Goal: Information Seeking & Learning: Check status

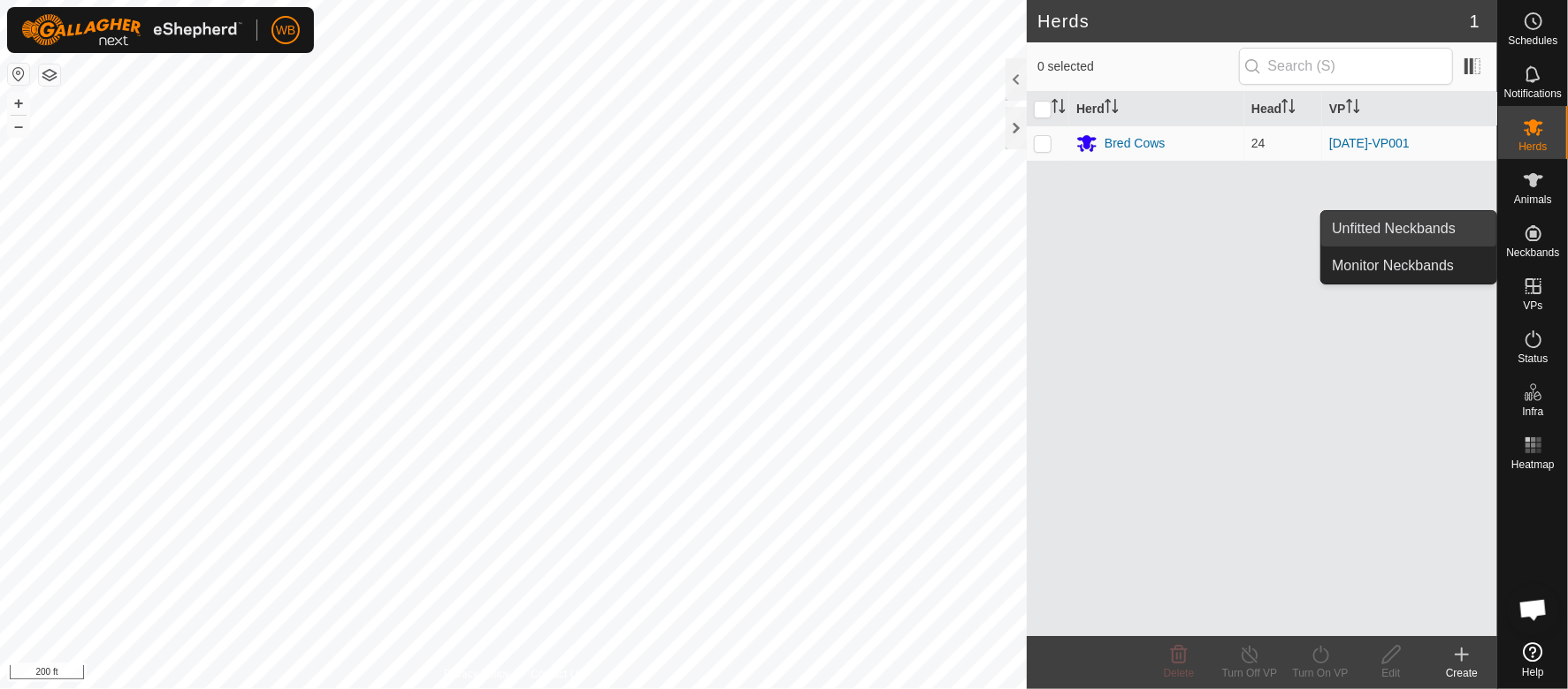
click at [1399, 217] on link "Unfitted Neckbands" at bounding box center [1408, 228] width 175 height 35
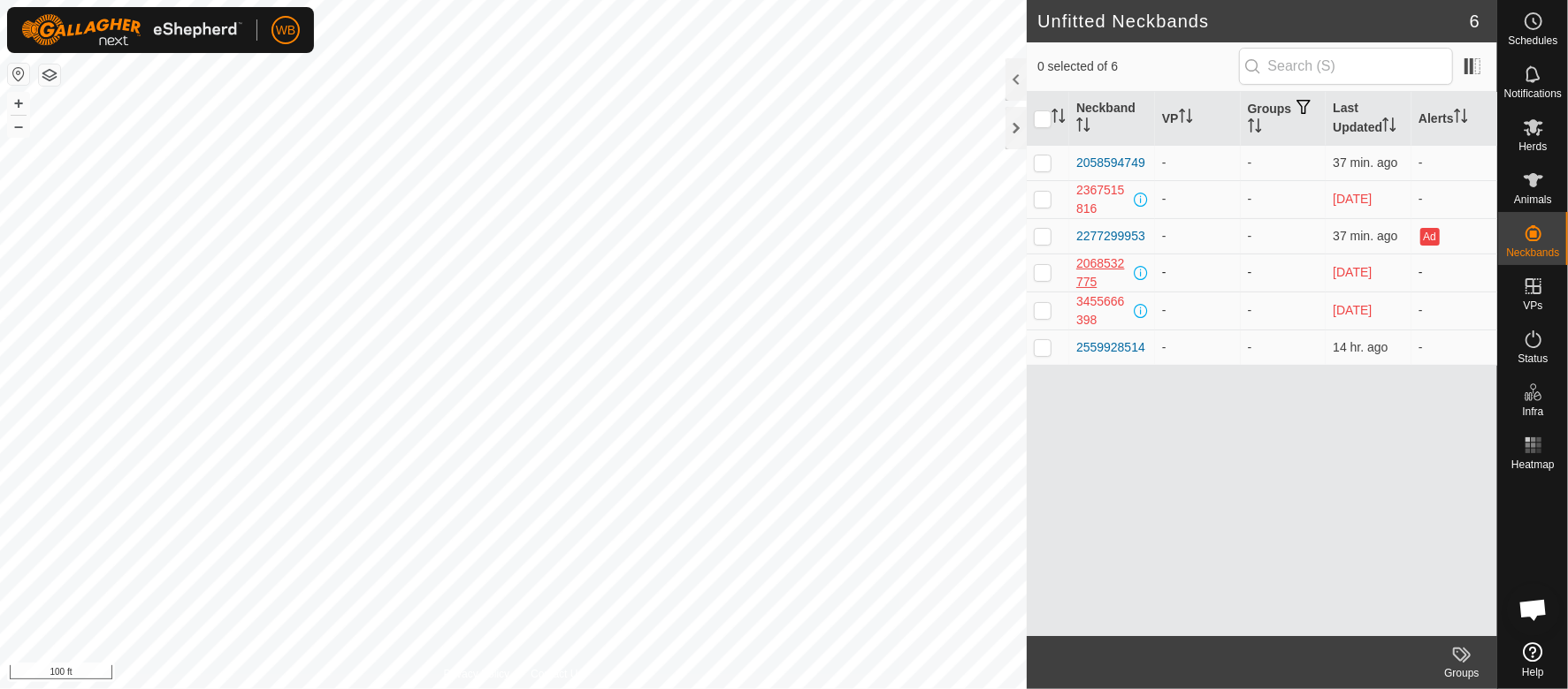
click at [1095, 270] on div "2068532775" at bounding box center [1103, 273] width 54 height 37
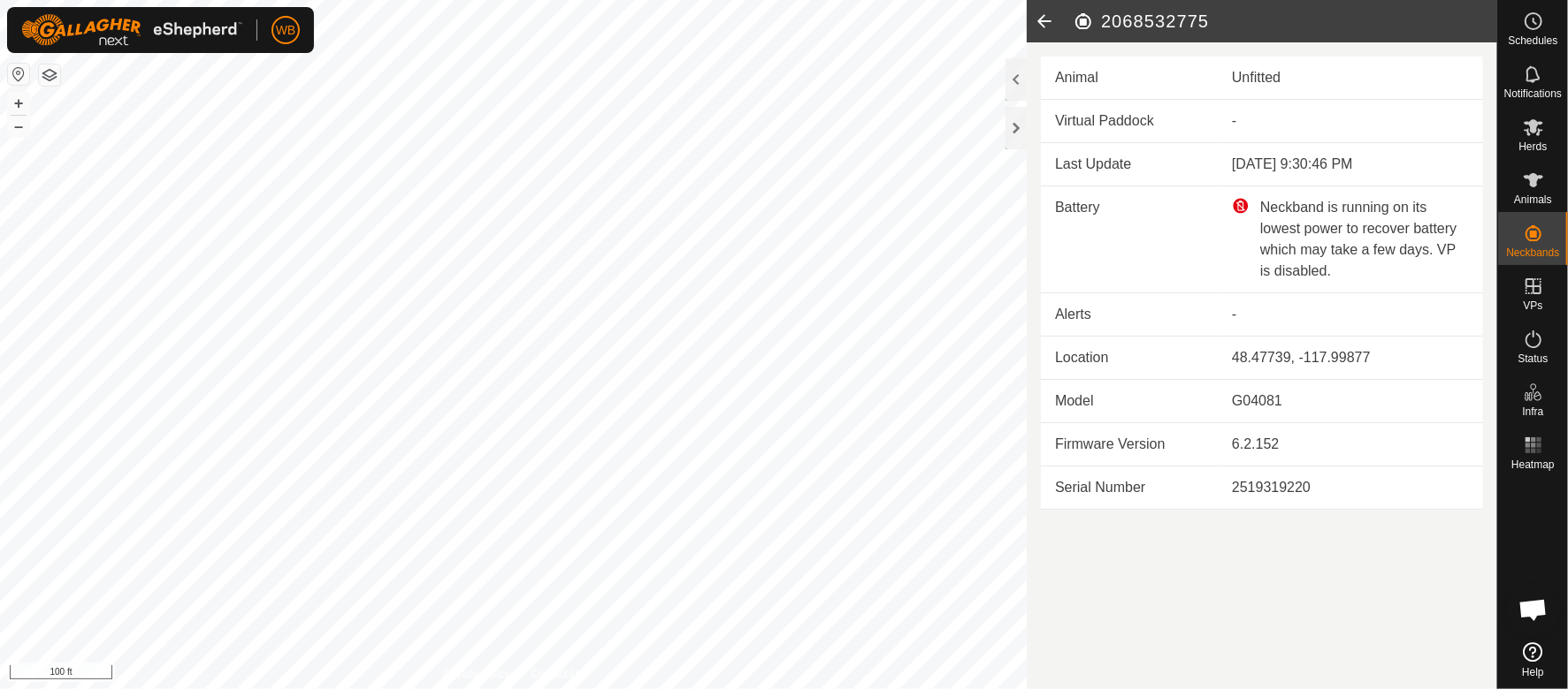
click at [1042, 21] on icon at bounding box center [1044, 21] width 35 height 42
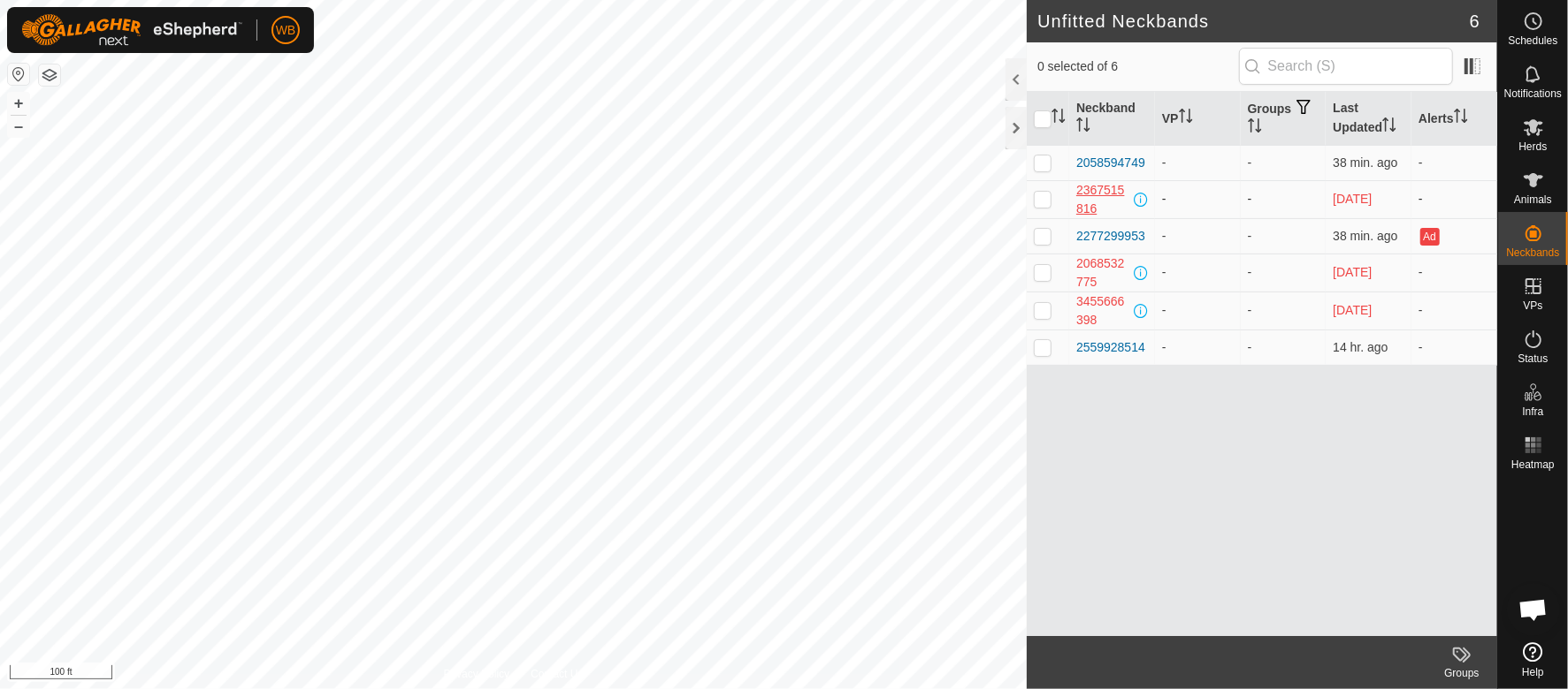
click at [1099, 186] on div "2367515816" at bounding box center [1103, 199] width 54 height 37
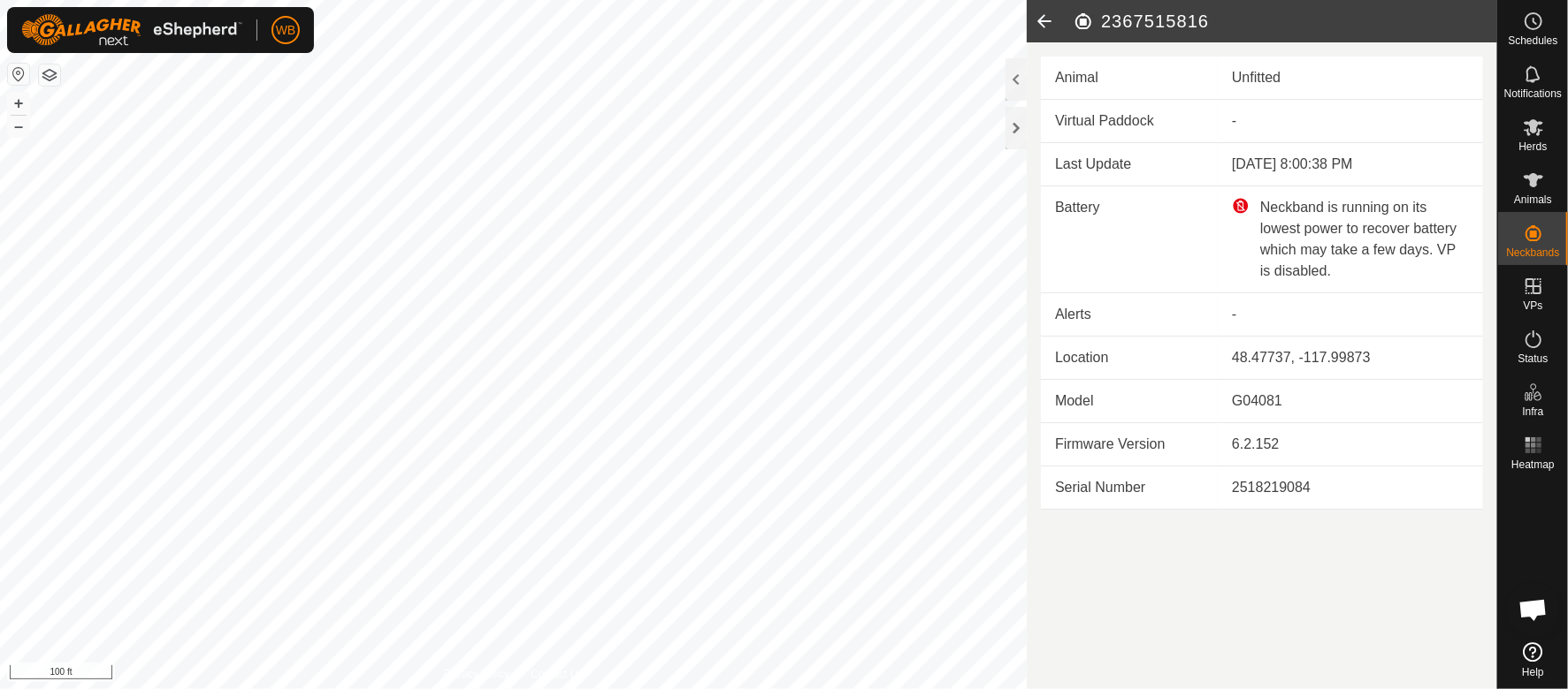
click at [1042, 18] on icon at bounding box center [1044, 21] width 35 height 42
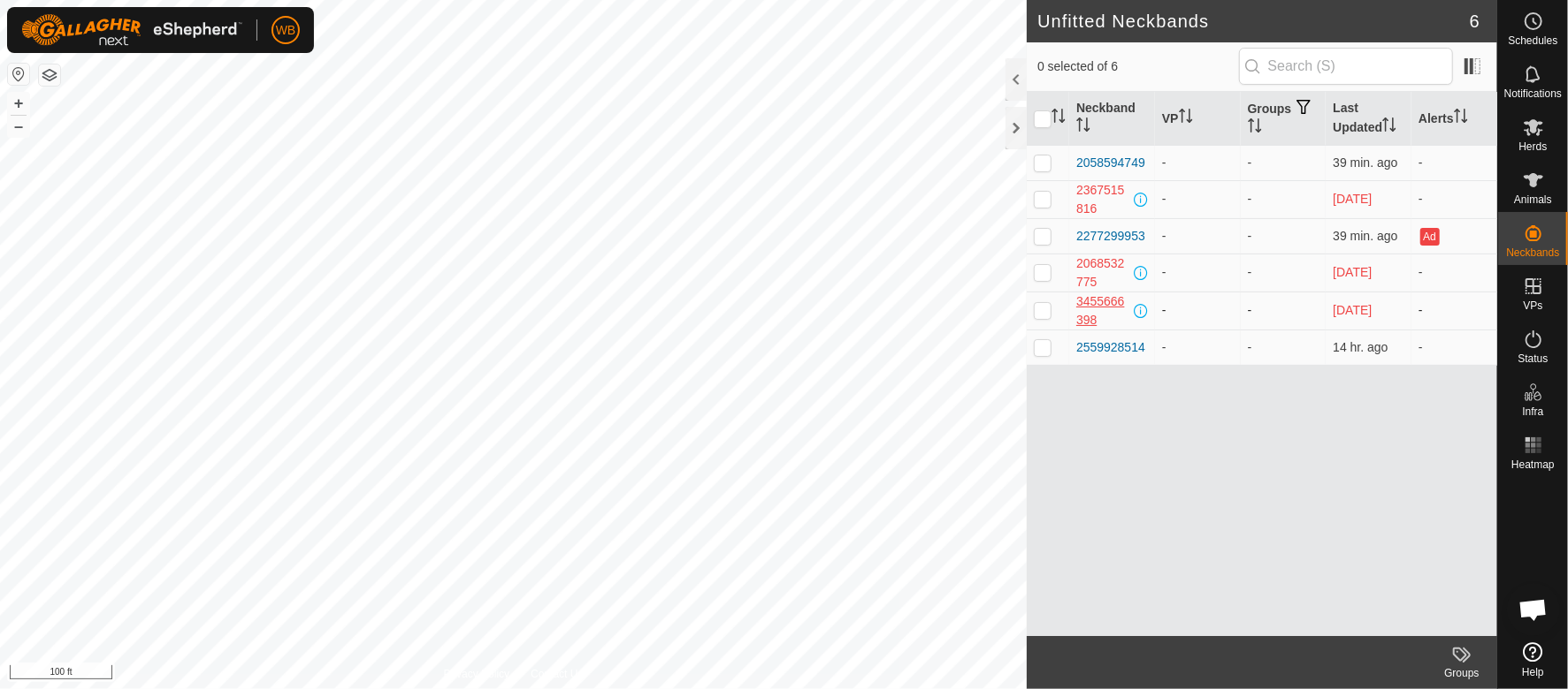
click at [1086, 303] on div "3455666398" at bounding box center [1103, 310] width 54 height 37
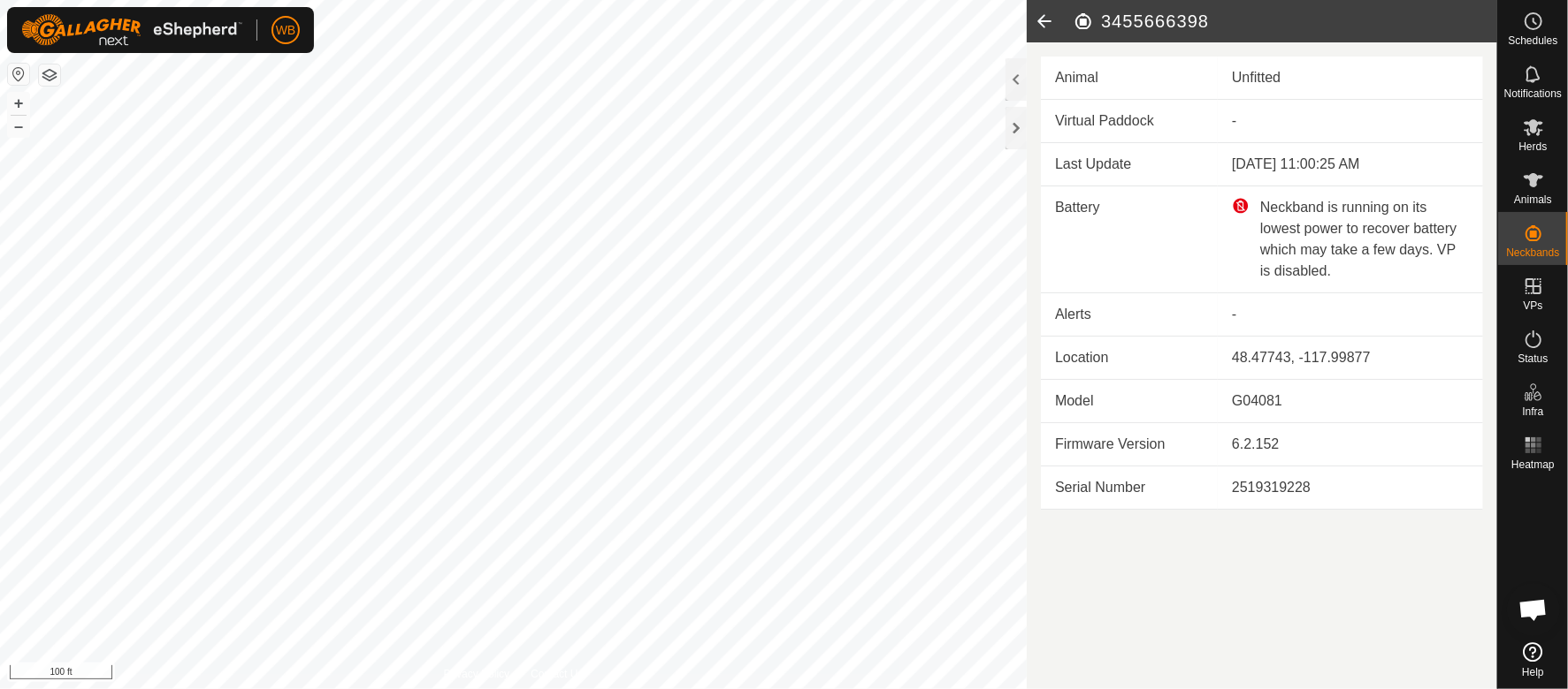
click at [1046, 18] on icon at bounding box center [1044, 21] width 35 height 42
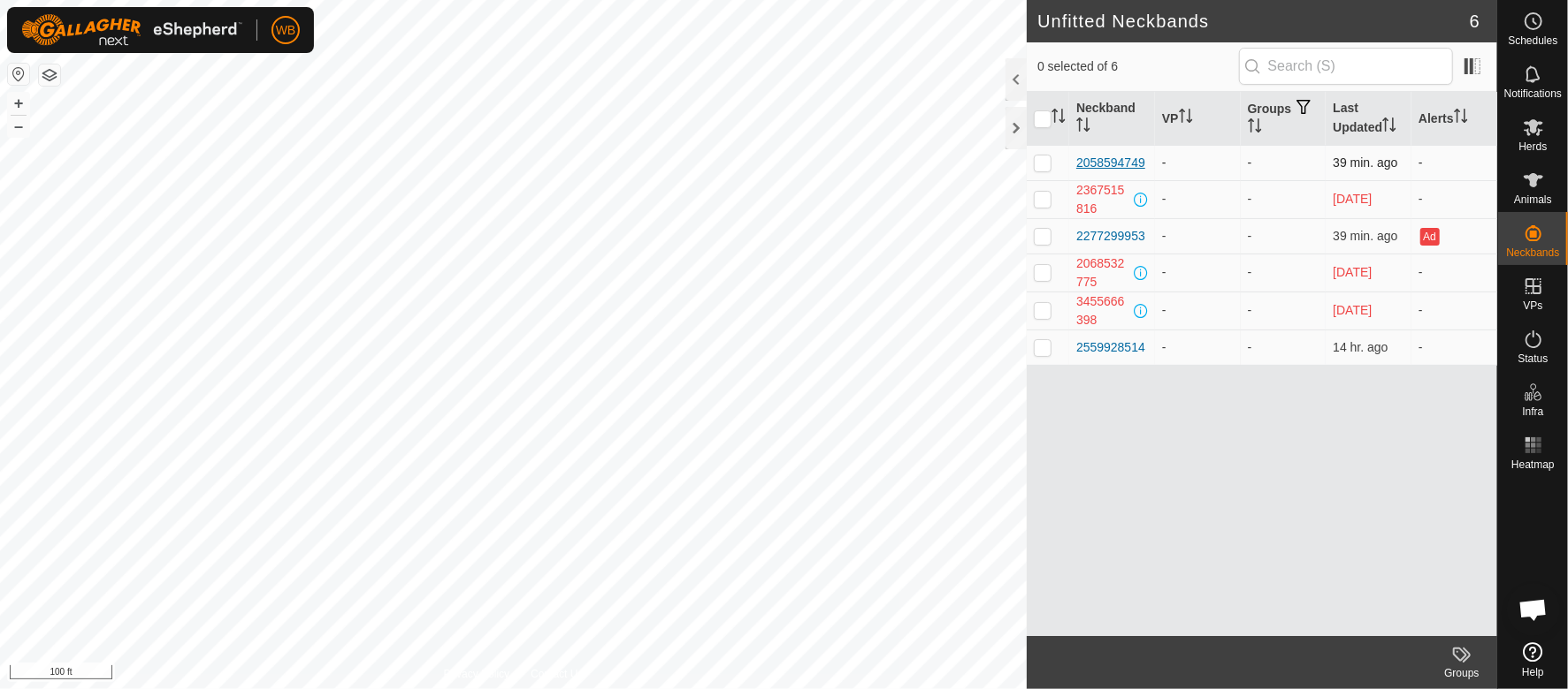
click at [1104, 164] on div "2058594749" at bounding box center [1110, 162] width 69 height 19
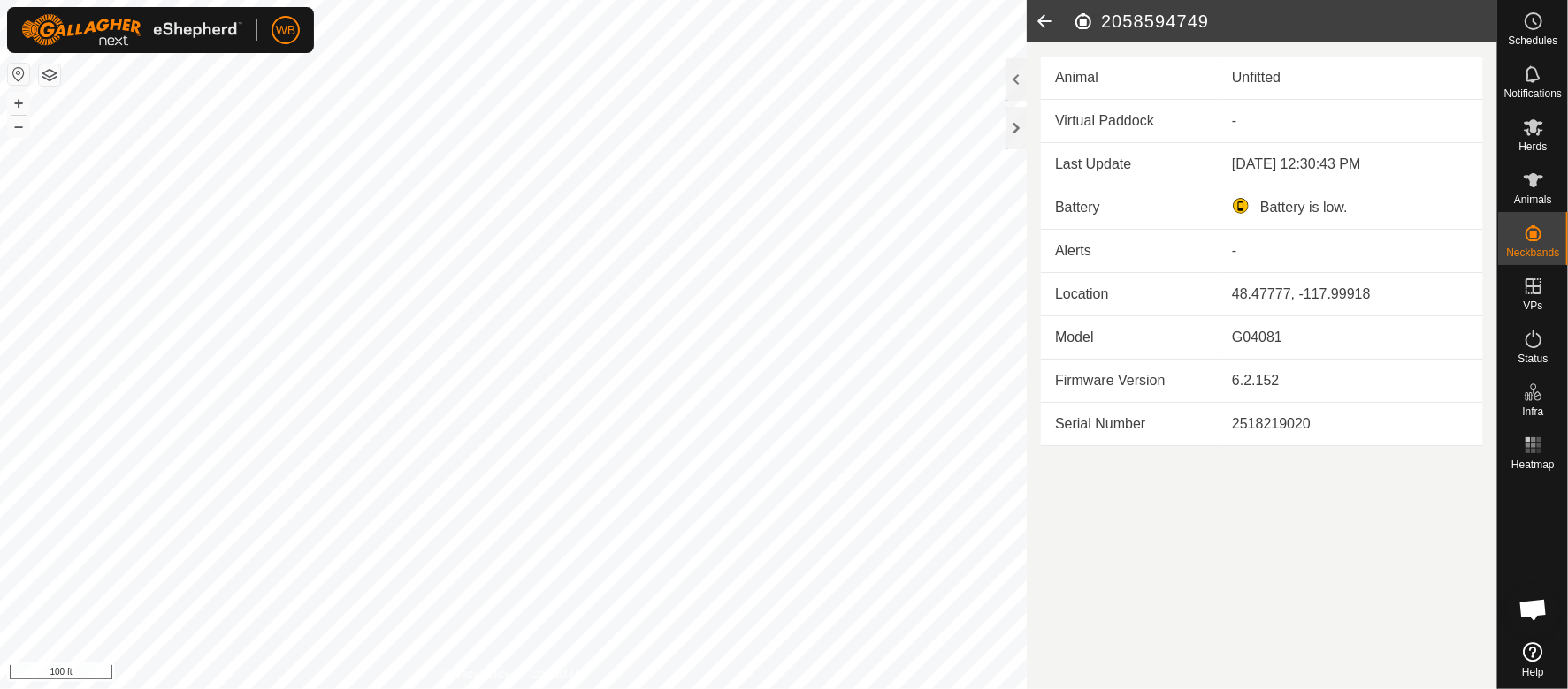
click at [1037, 23] on icon at bounding box center [1044, 21] width 35 height 42
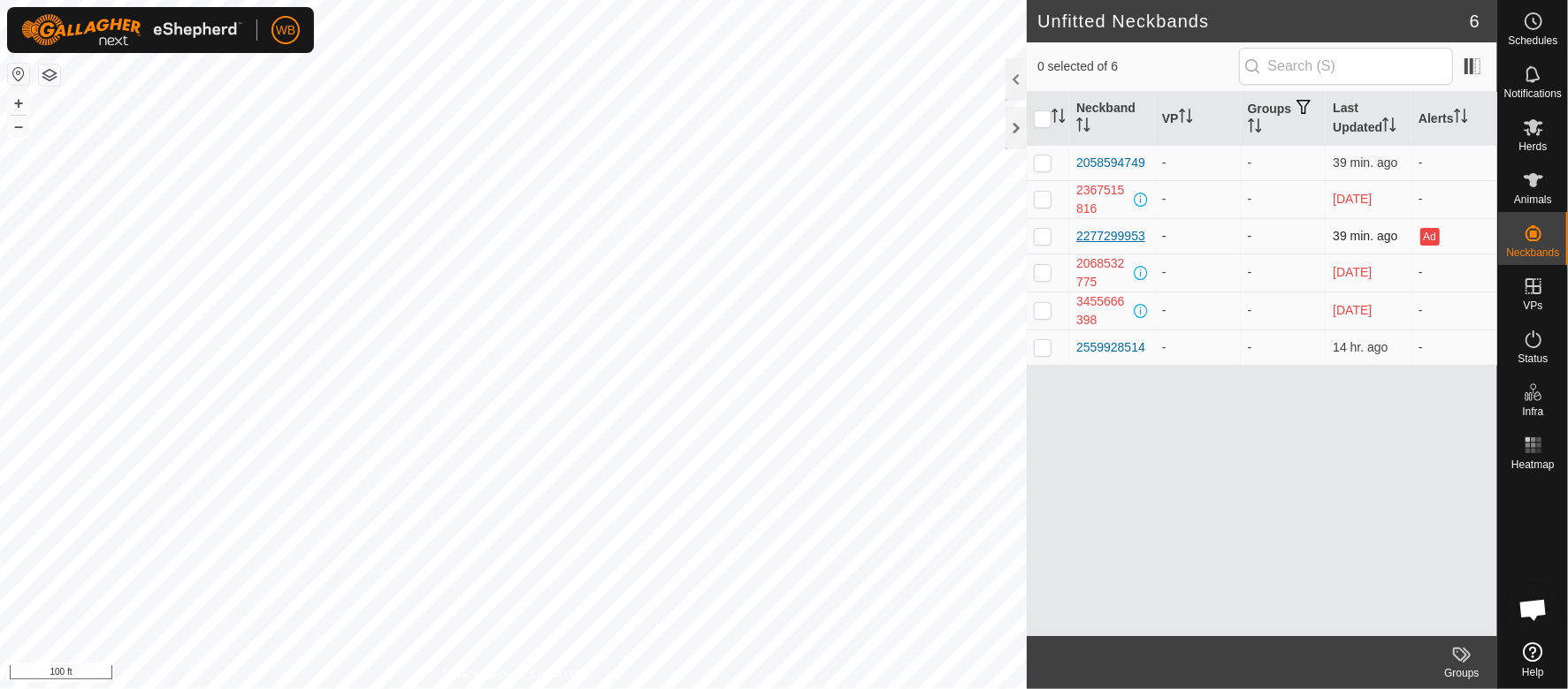
click at [1107, 244] on div "2277299953" at bounding box center [1110, 236] width 69 height 19
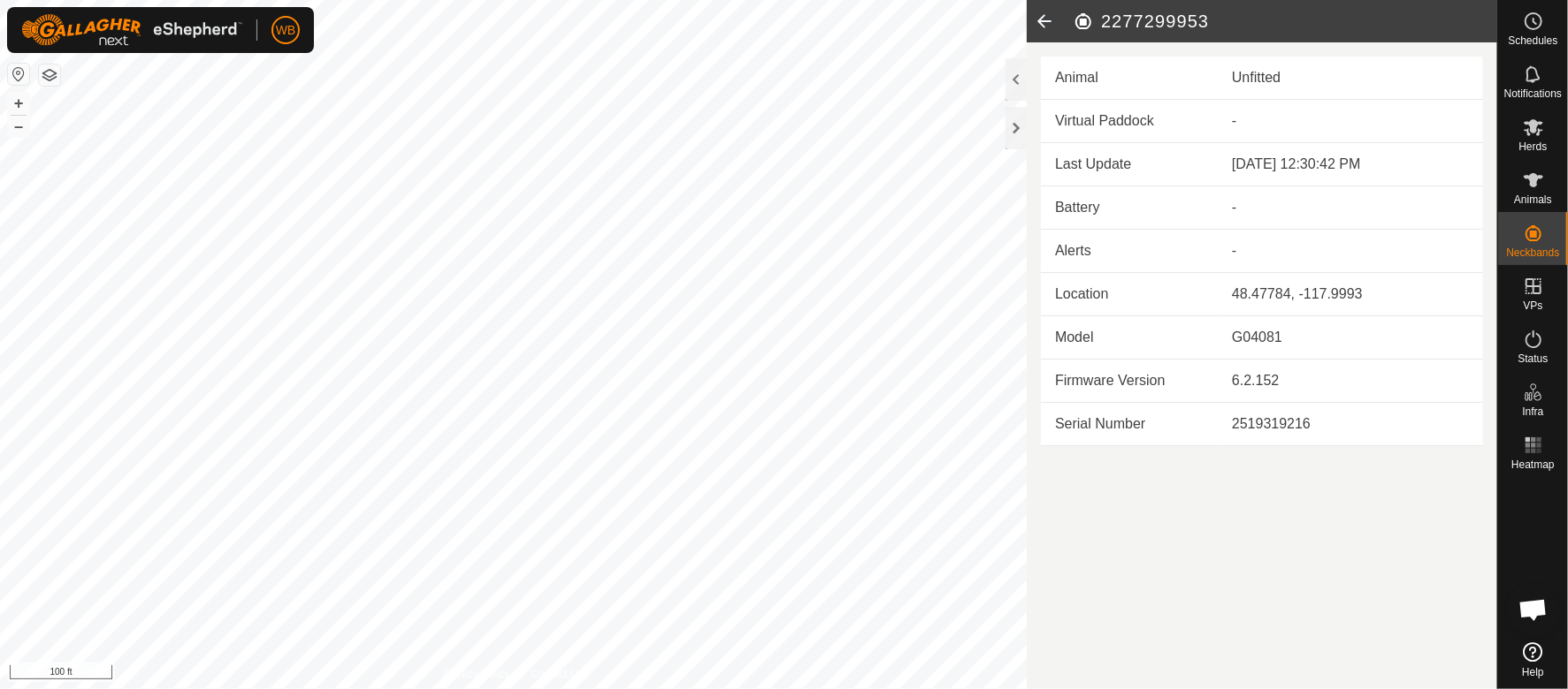
click at [1037, 18] on icon at bounding box center [1044, 21] width 35 height 42
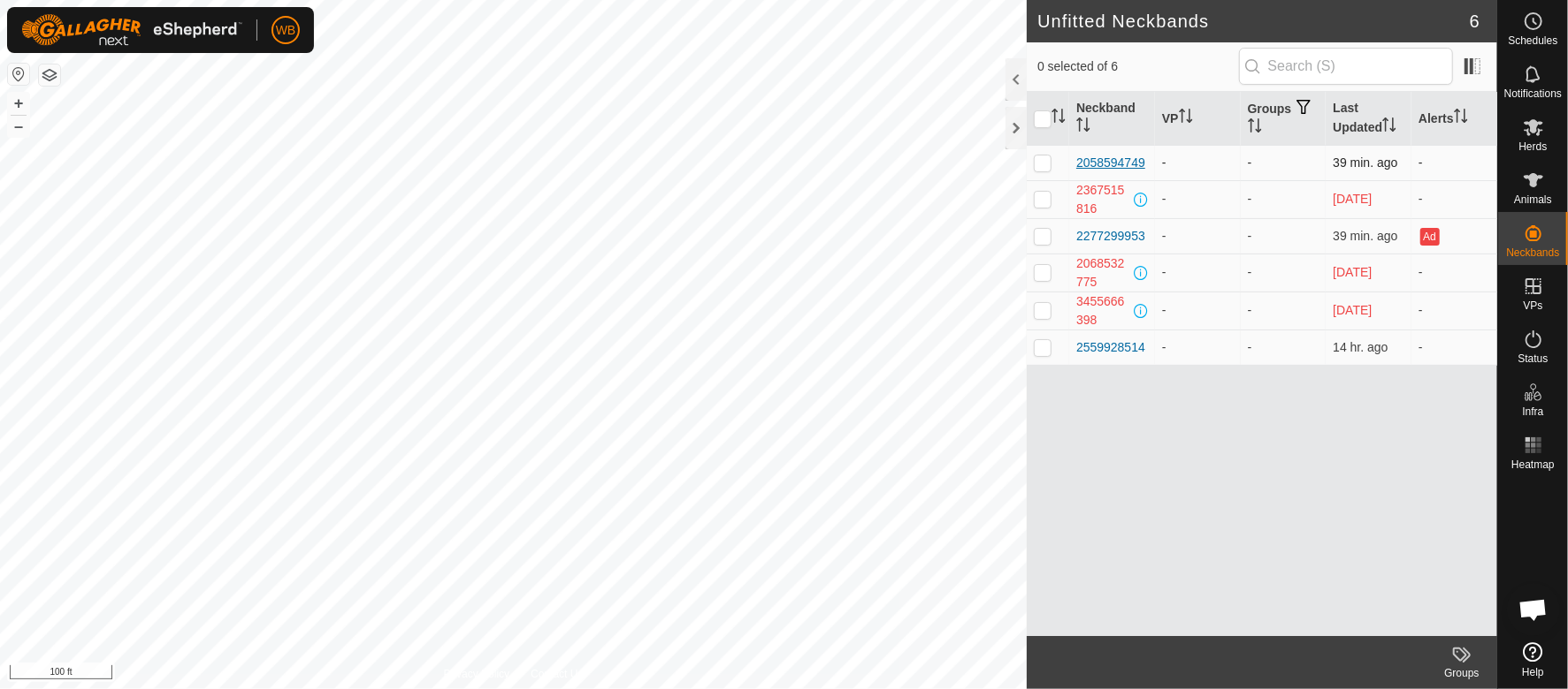
click at [1109, 159] on div "2058594749" at bounding box center [1110, 162] width 69 height 19
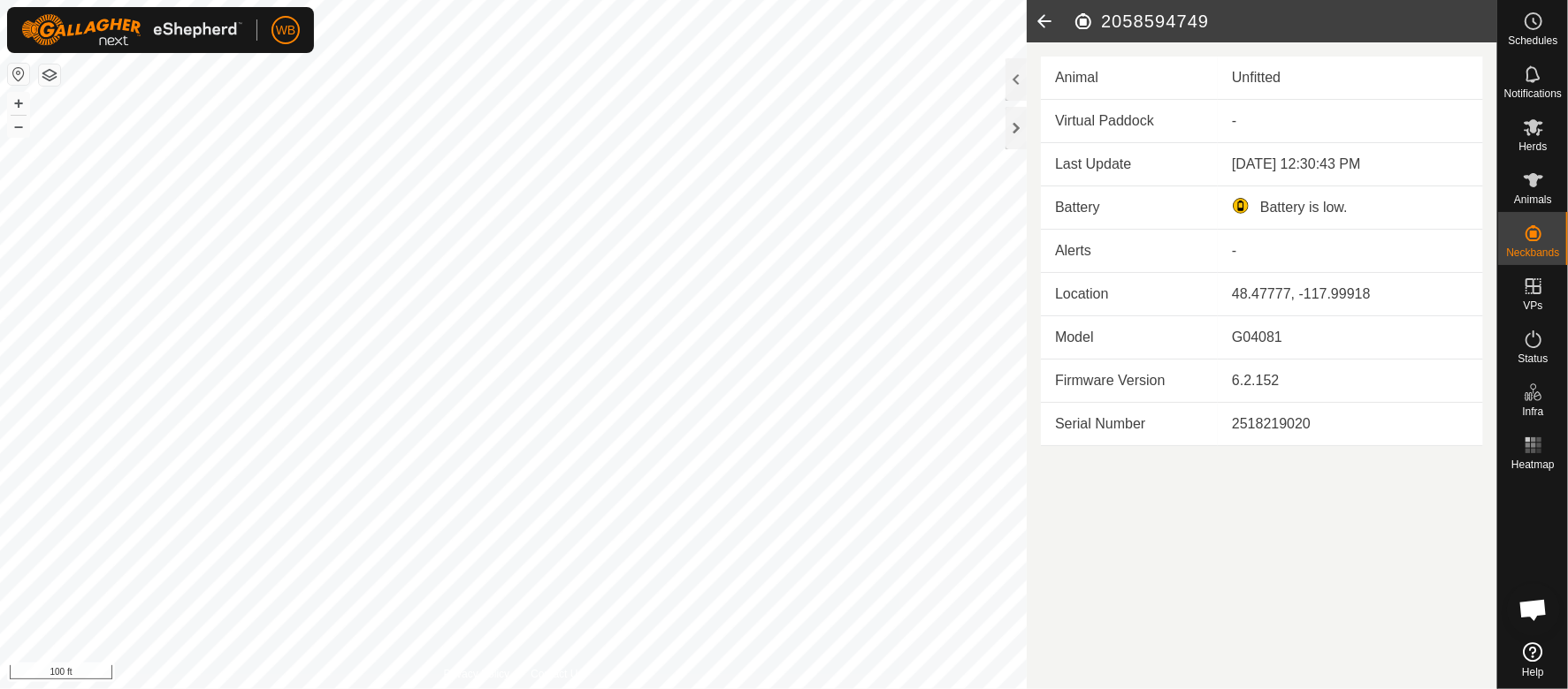
click at [1046, 21] on icon at bounding box center [1044, 21] width 35 height 42
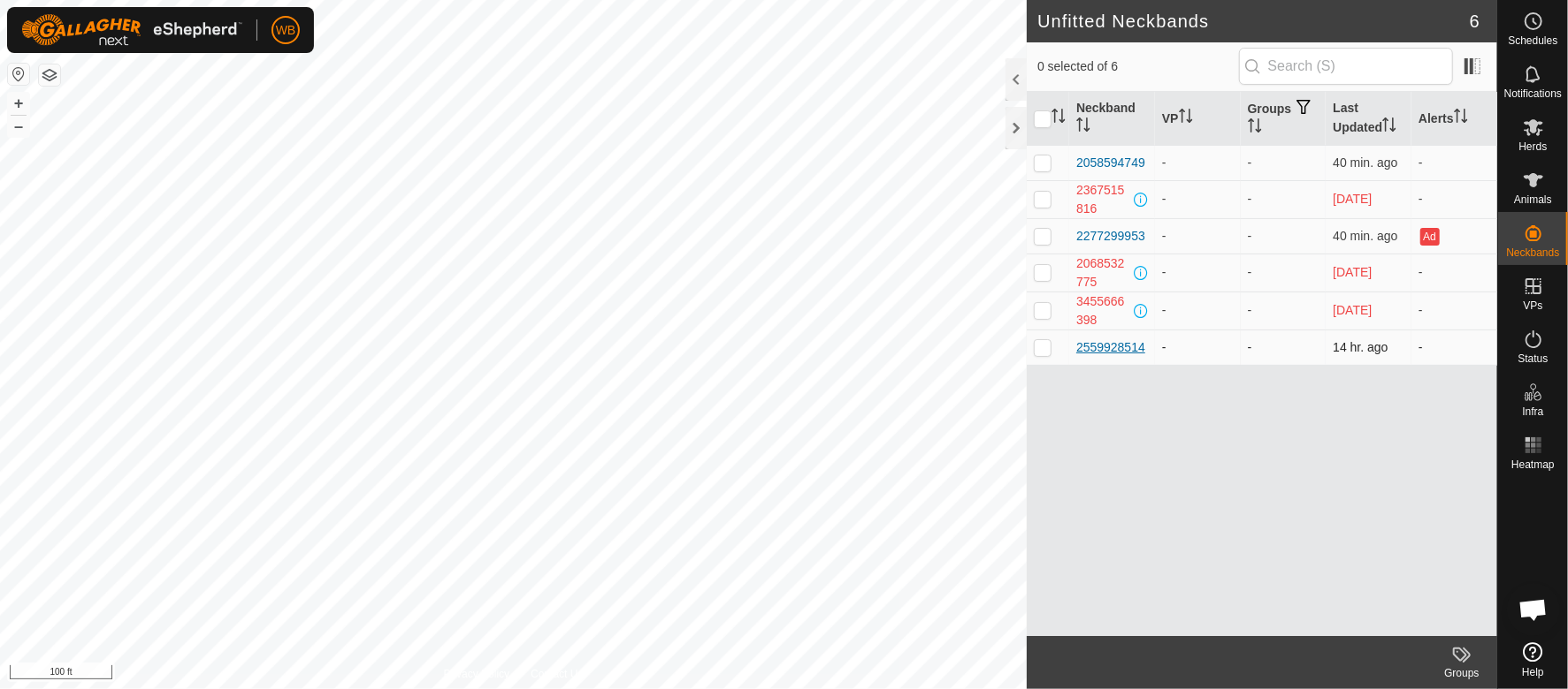
click at [1104, 344] on div "2559928514" at bounding box center [1110, 347] width 69 height 19
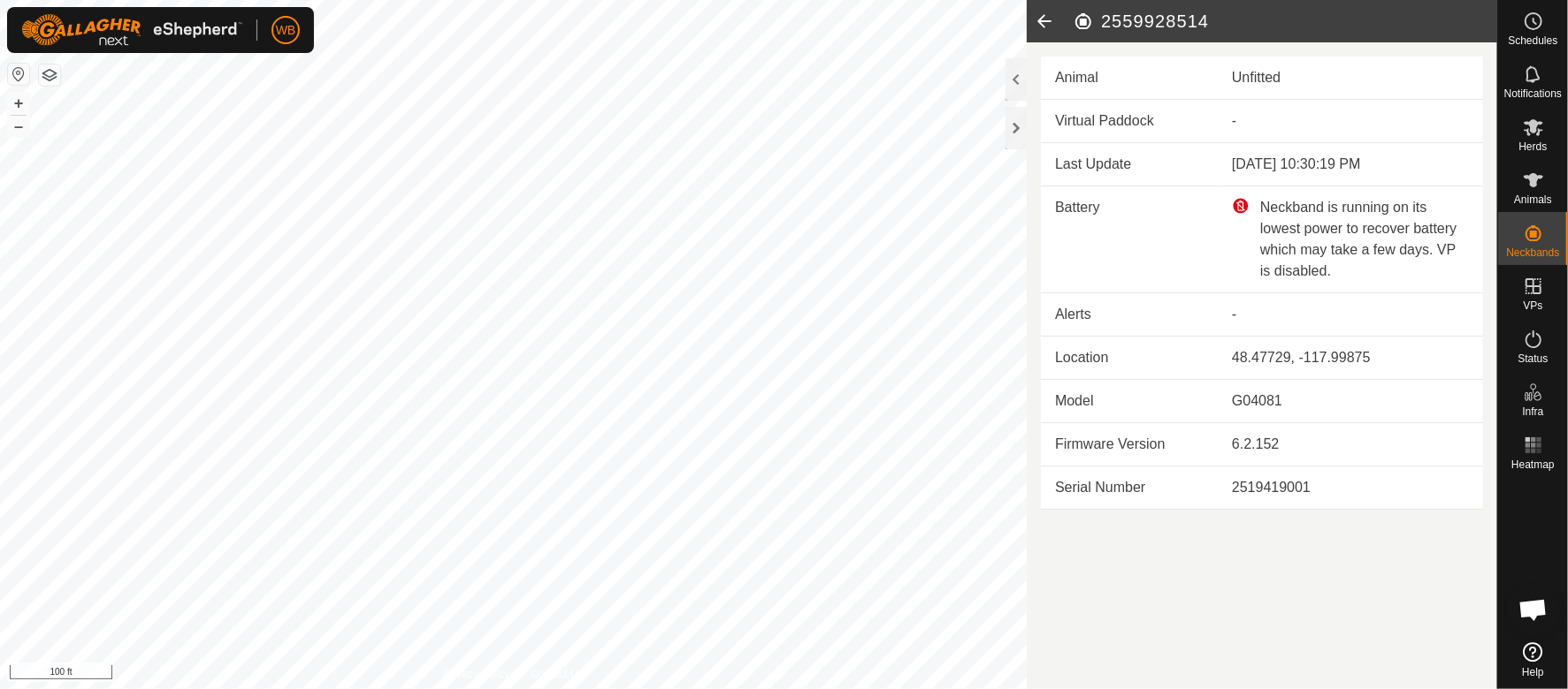
click at [1039, 18] on icon at bounding box center [1044, 21] width 35 height 42
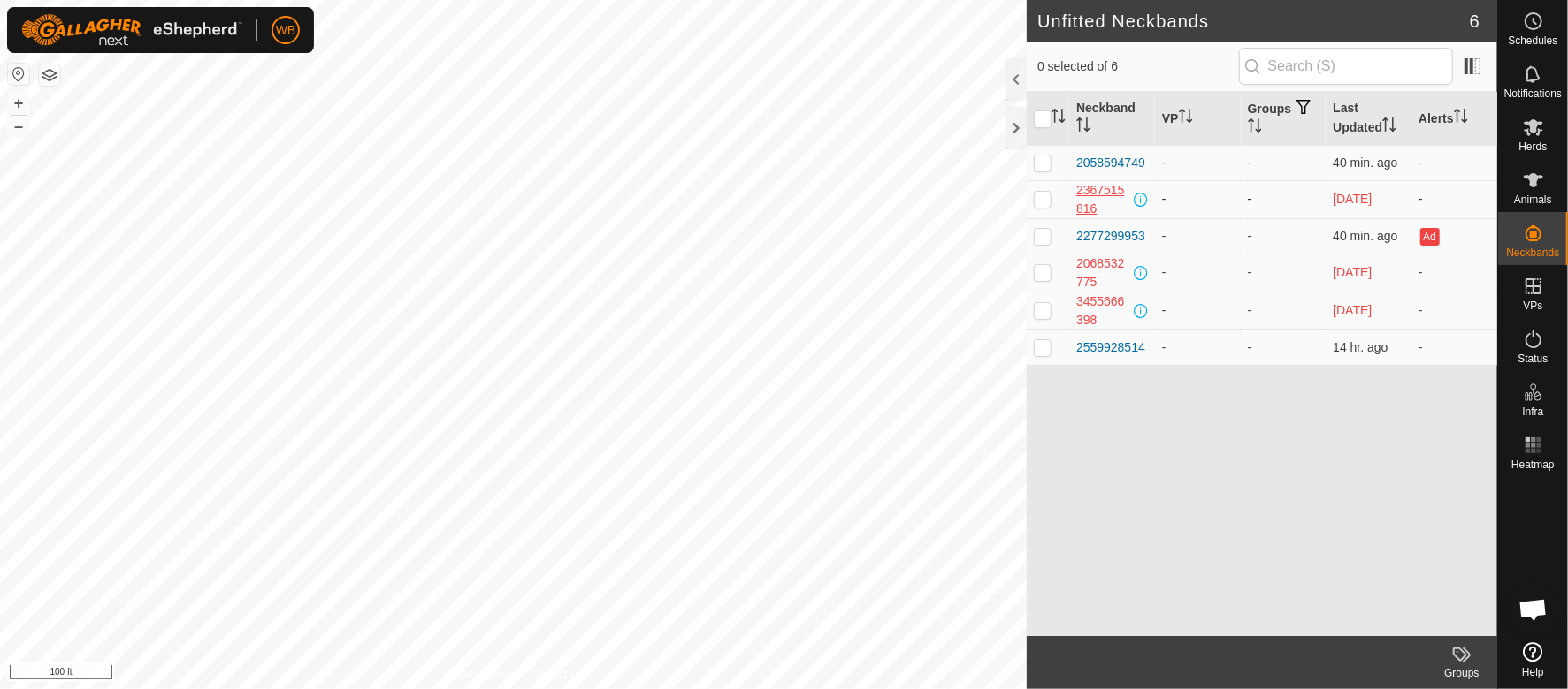
click at [1092, 186] on div "2367515816" at bounding box center [1103, 199] width 54 height 37
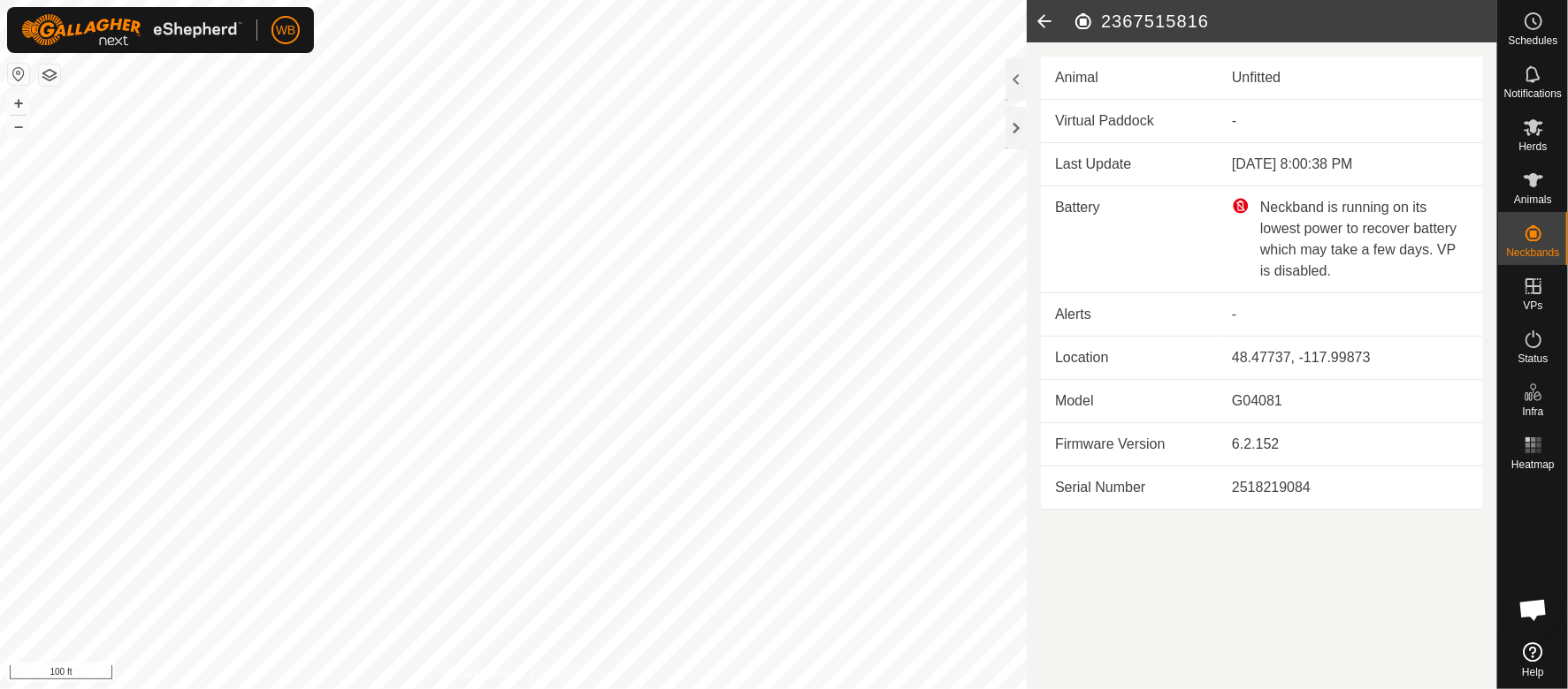
click at [1042, 18] on icon at bounding box center [1044, 21] width 35 height 42
